Goal: Find specific page/section

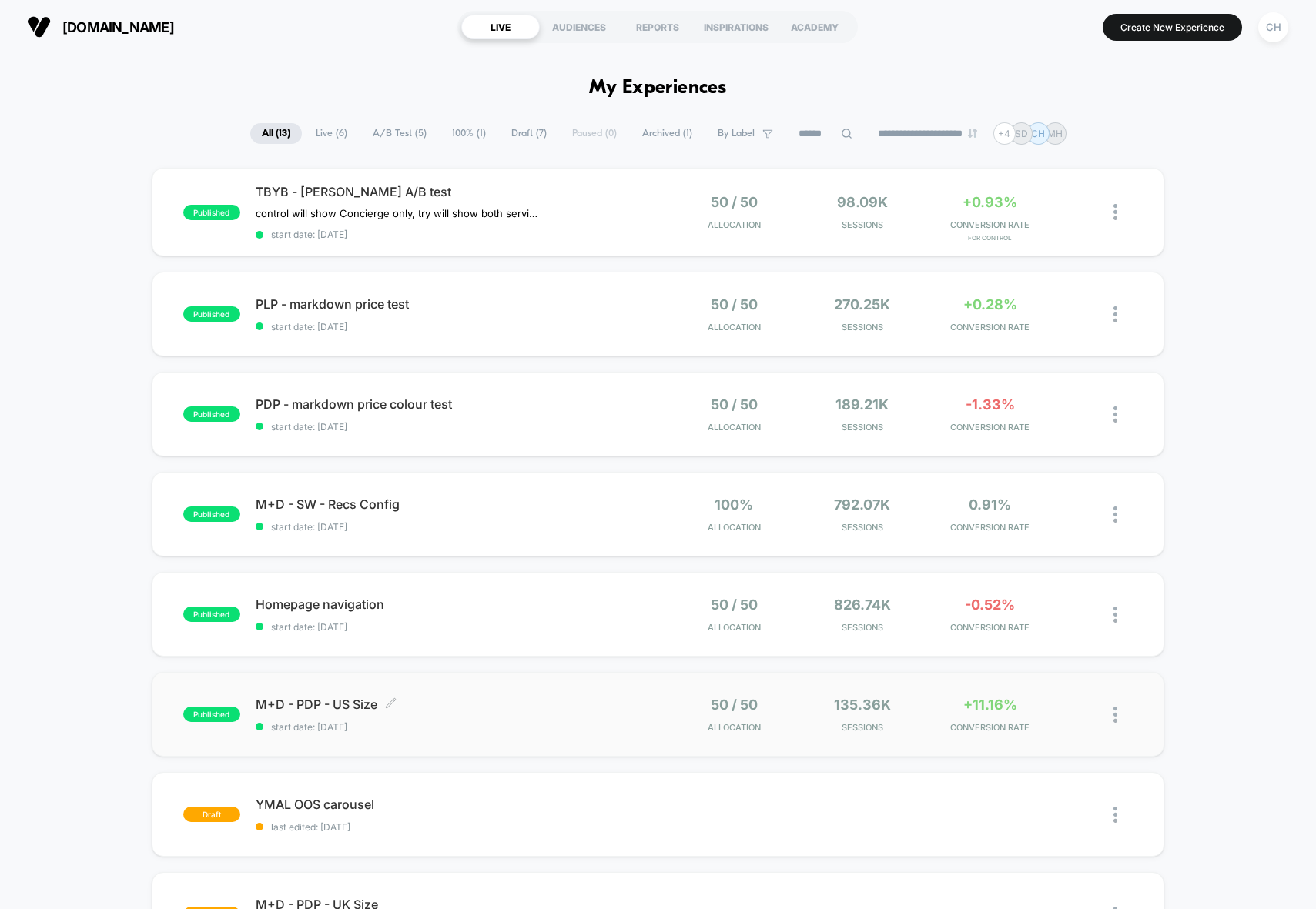
click at [507, 708] on span "M+D - PDP - US Size Click to edit experience details" at bounding box center [456, 705] width 402 height 16
